Goal: Information Seeking & Learning: Learn about a topic

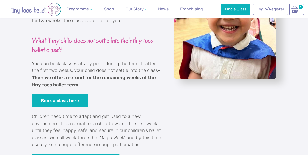
scroll to position [258, 0]
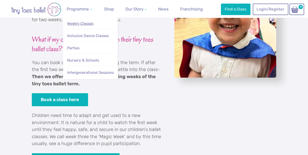
click at [85, 21] on link "Weekly Classes" at bounding box center [90, 23] width 47 height 9
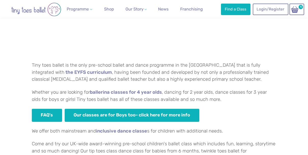
scroll to position [374, 0]
click at [53, 116] on link "FAQ's" at bounding box center [47, 114] width 30 height 13
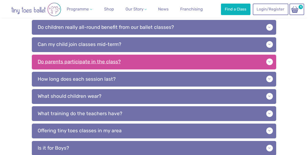
scroll to position [202, 0]
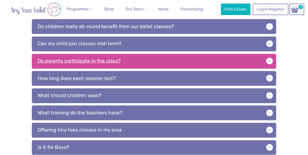
click at [195, 59] on p "Do parents participate in the class?" at bounding box center [154, 61] width 245 height 15
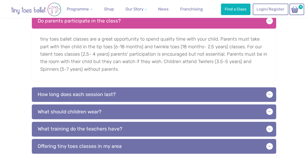
scroll to position [250, 0]
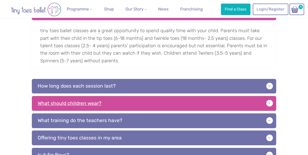
click at [60, 98] on p "What should children wear?" at bounding box center [154, 103] width 245 height 15
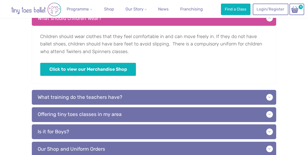
scroll to position [335, 0]
